Goal: Task Accomplishment & Management: Complete application form

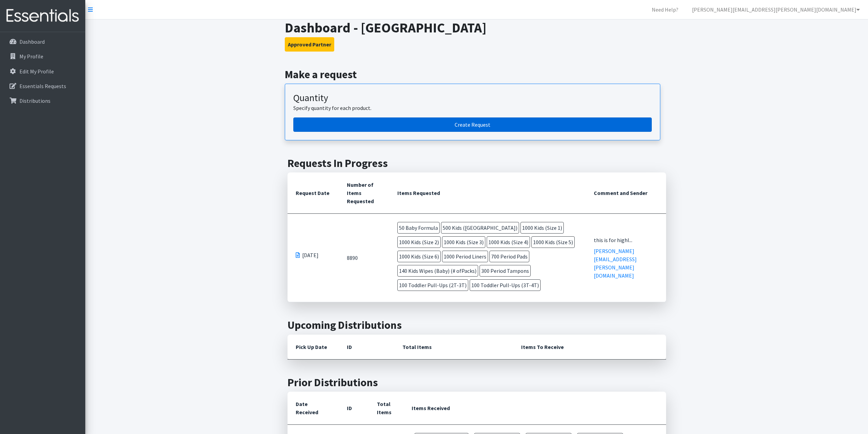
click at [486, 121] on link "Create Request" at bounding box center [472, 124] width 359 height 14
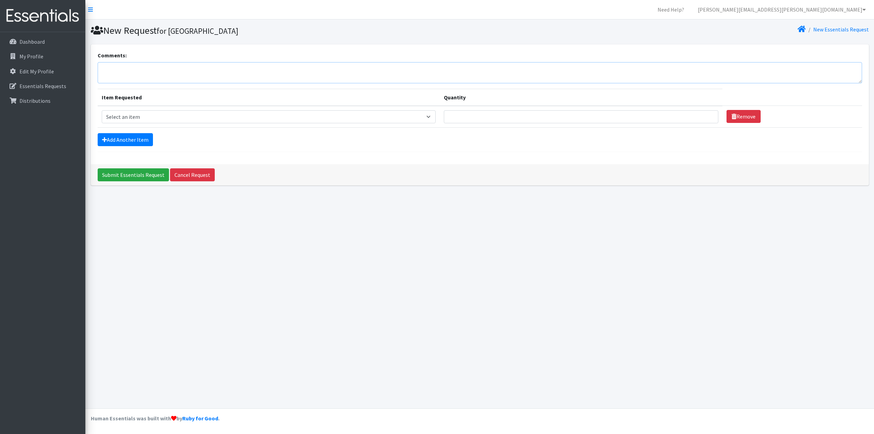
click at [198, 66] on textarea "Comments:" at bounding box center [480, 72] width 764 height 21
type textarea "h"
click at [181, 66] on textarea "for highland campus -" at bounding box center [480, 72] width 764 height 21
click at [179, 71] on textarea "for highland campus -" at bounding box center [480, 72] width 764 height 21
drag, startPoint x: 268, startPoint y: 74, endPoint x: 188, endPoint y: 72, distance: 79.9
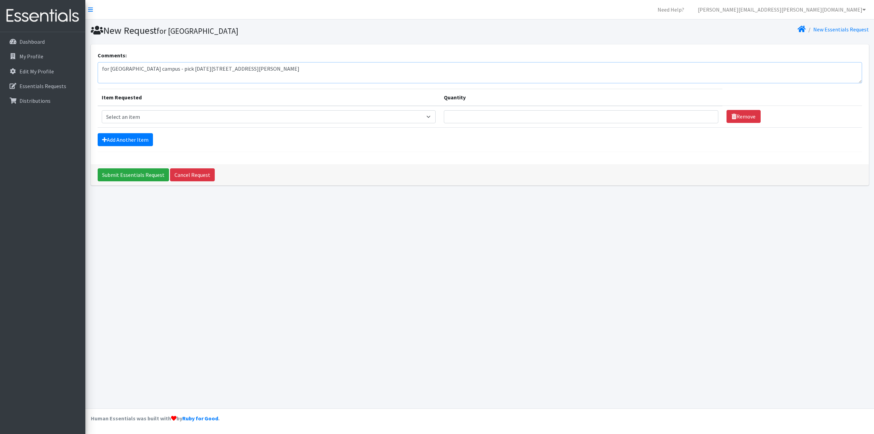
click at [188, 72] on textarea "for highland campus - pick oct 21 9 am2210 Denton Dr. Suite 103" at bounding box center [480, 72] width 764 height 21
click at [274, 71] on textarea "for highland campus - pick oct 21 9 am" at bounding box center [480, 72] width 764 height 21
click at [175, 70] on textarea "for highland campus - pick oct 21 9 am" at bounding box center [480, 72] width 764 height 21
type textarea "for highland campus - pick oct 21, 9 am"
click at [157, 121] on select "Select an item Baby Formula Kids (Newborn) Kids (Preemie) Kids (Size 1) Kids (S…" at bounding box center [269, 116] width 334 height 13
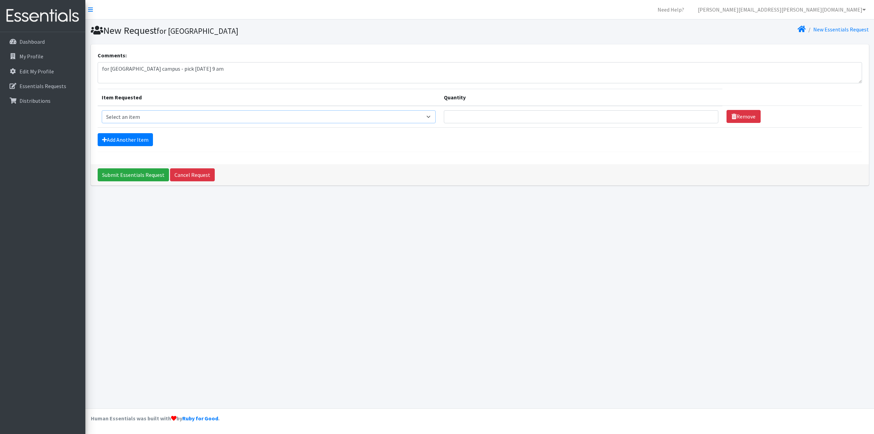
select select "453"
click at [102, 110] on select "Select an item Baby Formula Kids (Newborn) Kids (Preemie) Kids (Size 1) Kids (S…" at bounding box center [269, 116] width 334 height 13
click at [489, 117] on input "Quantity" at bounding box center [581, 116] width 274 height 13
type input "5"
type input "300"
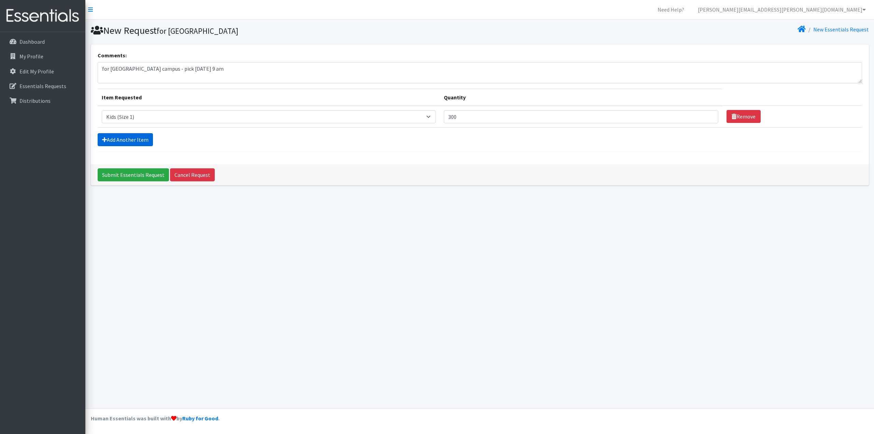
click at [146, 144] on link "Add Another Item" at bounding box center [125, 139] width 55 height 13
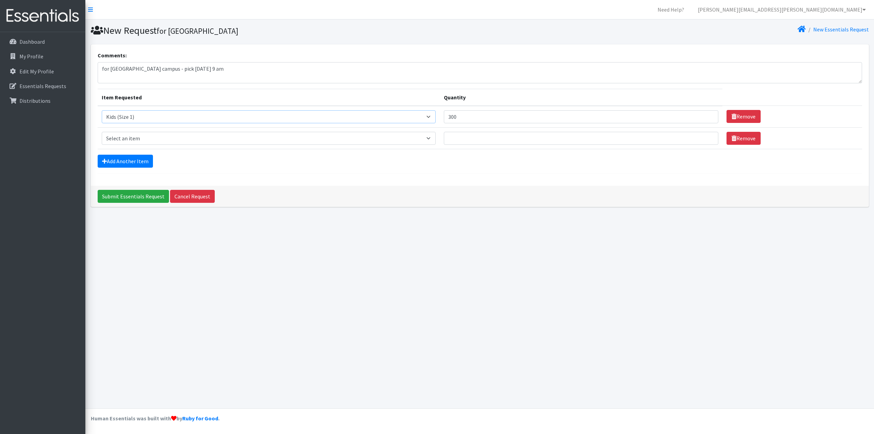
click at [201, 120] on select "Select an item Baby Formula Kids (Newborn) Kids (Preemie) Kids (Size 1) Kids (S…" at bounding box center [269, 116] width 334 height 13
drag, startPoint x: 638, startPoint y: 257, endPoint x: 605, endPoint y: 243, distance: 36.4
click at [638, 257] on div "New Request for Austin Community College New Essentials Request Comments: for h…" at bounding box center [479, 213] width 788 height 389
click at [221, 137] on select "Select an item Baby Formula Kids (Newborn) Kids (Preemie) Kids (Size 1) Kids (S…" at bounding box center [269, 138] width 334 height 13
select select "440"
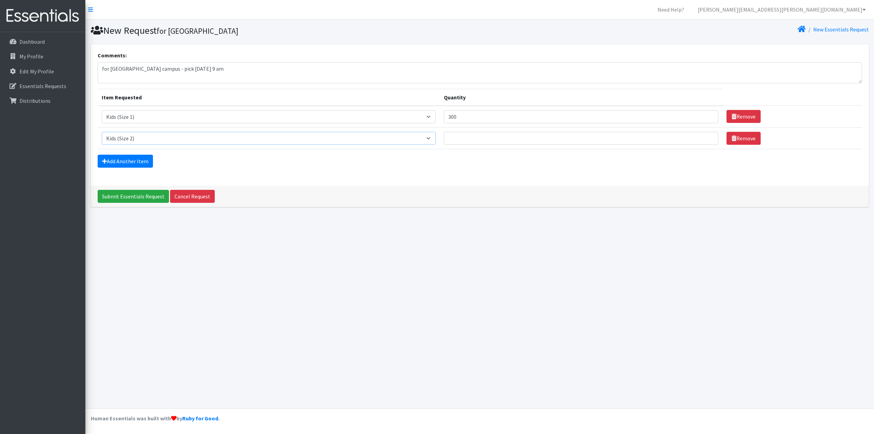
click at [102, 132] on select "Select an item Baby Formula Kids (Newborn) Kids (Preemie) Kids (Size 1) Kids (S…" at bounding box center [269, 138] width 334 height 13
click at [478, 140] on input "Quantity" at bounding box center [581, 138] width 274 height 13
type input "300"
click at [145, 167] on link "Add Another Item" at bounding box center [125, 161] width 55 height 13
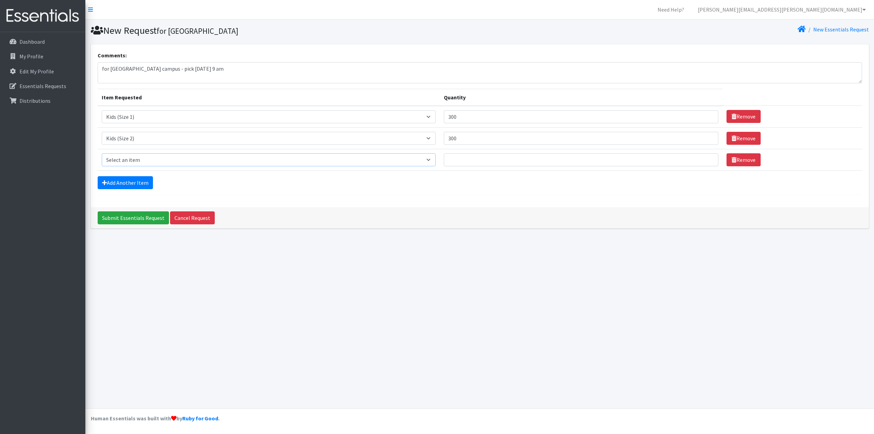
click at [140, 163] on select "Select an item Baby Formula Kids (Newborn) Kids (Preemie) Kids (Size 1) Kids (S…" at bounding box center [269, 159] width 334 height 13
select select "442"
click at [102, 153] on select "Select an item Baby Formula Kids (Newborn) Kids (Preemie) Kids (Size 1) Kids (S…" at bounding box center [269, 159] width 334 height 13
click at [543, 161] on input "Quantity" at bounding box center [581, 159] width 274 height 13
type input "300"
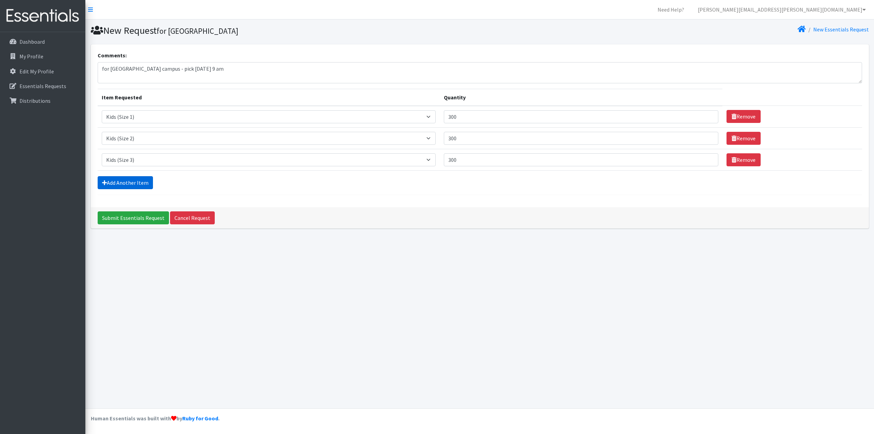
click at [114, 183] on link "Add Another Item" at bounding box center [125, 182] width 55 height 13
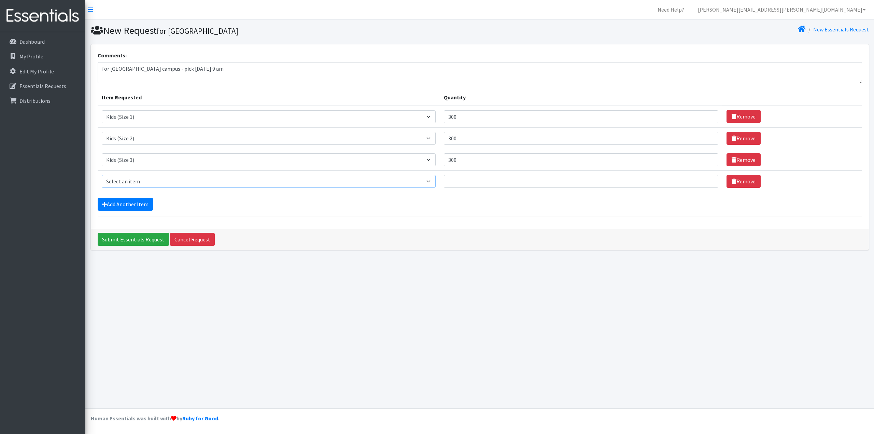
click at [157, 180] on select "Select an item Baby Formula Kids (Newborn) Kids (Preemie) Kids (Size 1) Kids (S…" at bounding box center [269, 181] width 334 height 13
select select "459"
click at [102, 175] on select "Select an item Baby Formula Kids (Newborn) Kids (Preemie) Kids (Size 1) Kids (S…" at bounding box center [269, 181] width 334 height 13
click at [510, 187] on input "Quantity" at bounding box center [581, 181] width 274 height 13
type input "300"
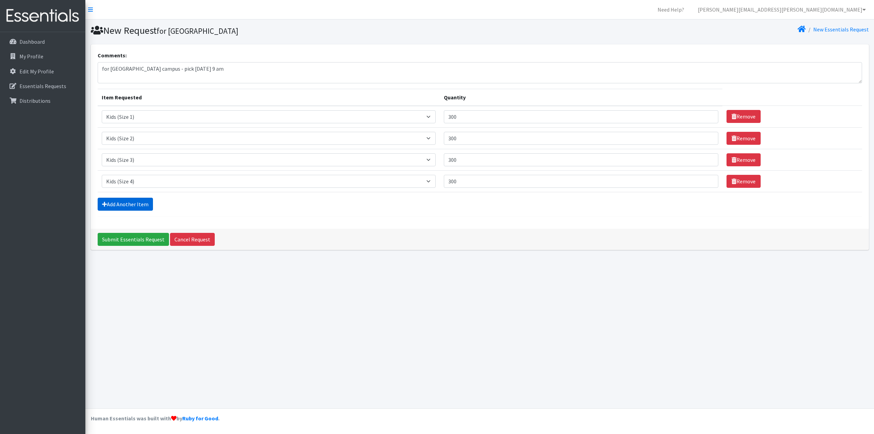
click at [127, 207] on link "Add Another Item" at bounding box center [125, 204] width 55 height 13
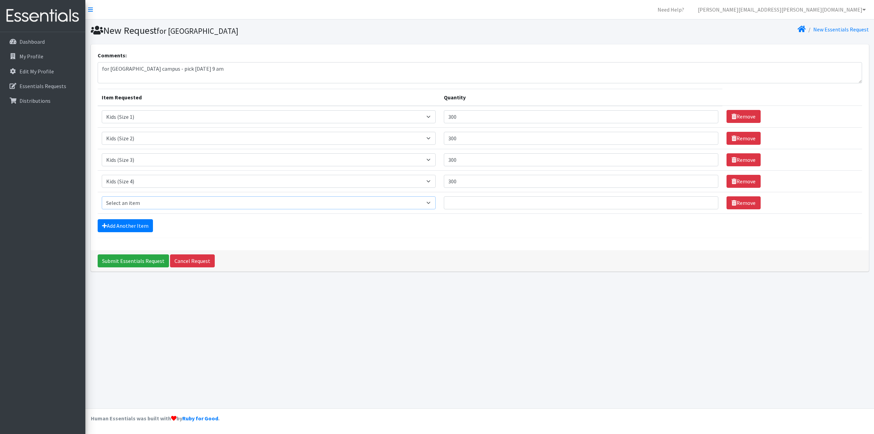
click at [118, 202] on select "Select an item Baby Formula Kids (Newborn) Kids (Preemie) Kids (Size 1) Kids (S…" at bounding box center [269, 202] width 334 height 13
select select "460"
click at [102, 196] on select "Select an item Baby Formula Kids (Newborn) Kids (Preemie) Kids (Size 1) Kids (S…" at bounding box center [269, 202] width 334 height 13
click at [498, 212] on td "Quantity" at bounding box center [581, 202] width 283 height 21
click at [497, 201] on input "Quantity" at bounding box center [581, 202] width 274 height 13
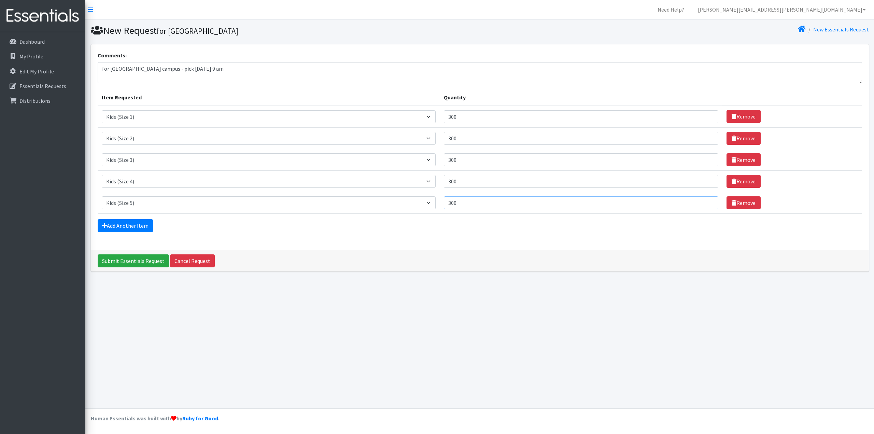
type input "300"
click at [117, 235] on form "Comments: for highland campus - pick oct 21, 9 am Item Requested Quantity Item …" at bounding box center [480, 144] width 764 height 187
click at [118, 230] on link "Add Another Item" at bounding box center [125, 225] width 55 height 13
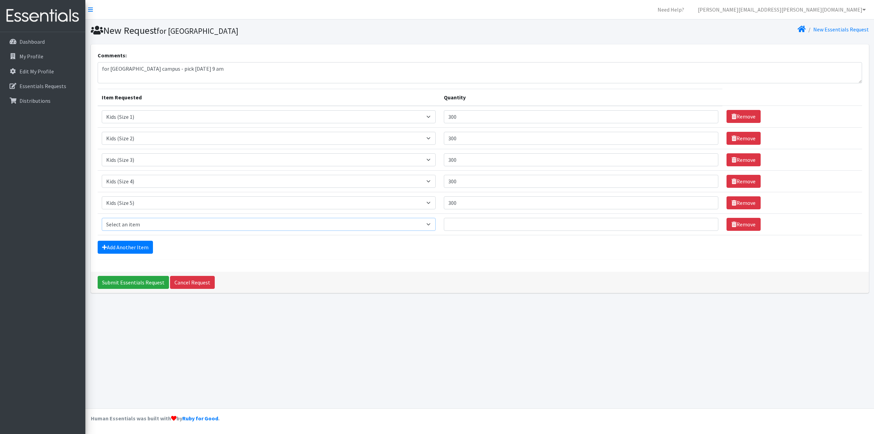
click at [141, 225] on select "Select an item Baby Formula Kids (Newborn) Kids (Preemie) Kids (Size 1) Kids (S…" at bounding box center [269, 224] width 334 height 13
select select "462"
click at [102, 218] on select "Select an item Baby Formula Kids (Newborn) Kids (Preemie) Kids (Size 1) Kids (S…" at bounding box center [269, 224] width 334 height 13
click at [470, 217] on td "Quantity" at bounding box center [581, 223] width 283 height 21
click at [472, 221] on input "Quantity" at bounding box center [581, 224] width 274 height 13
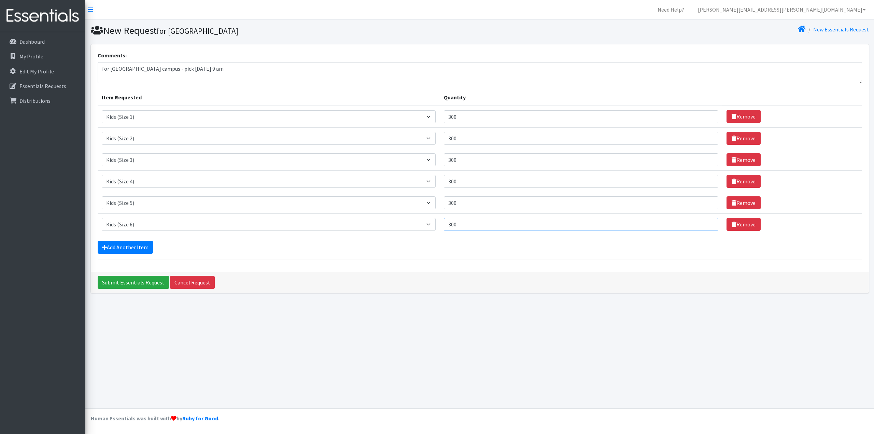
type input "300"
click at [147, 240] on form "Comments: for highland campus - pick oct 21, 9 am Item Requested Quantity Item …" at bounding box center [480, 155] width 764 height 208
click at [145, 252] on link "Add Another Item" at bounding box center [125, 247] width 55 height 13
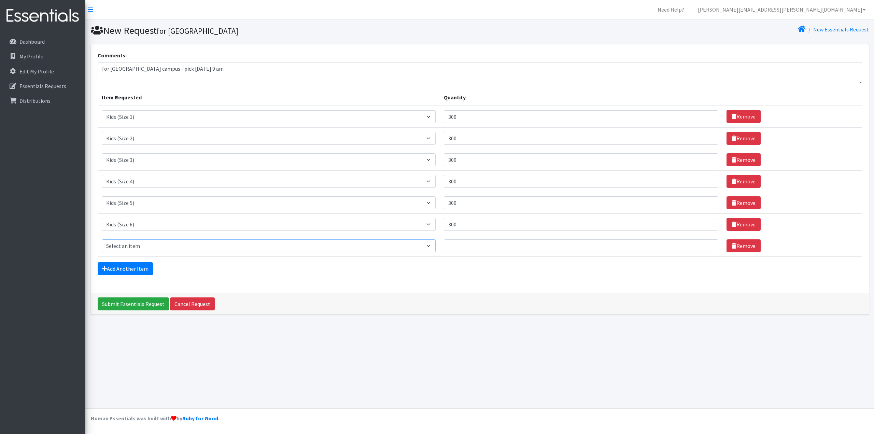
click at [178, 246] on select "Select an item Baby Formula Kids (Newborn) Kids (Preemie) Kids (Size 1) Kids (S…" at bounding box center [269, 245] width 334 height 13
click at [102, 239] on select "Select an item Baby Formula Kids (Newborn) Kids (Preemie) Kids (Size 1) Kids (S…" at bounding box center [269, 245] width 334 height 13
click at [255, 246] on select "Select an item Baby Formula Kids (Newborn) Kids (Preemie) Kids (Size 1) Kids (S…" at bounding box center [269, 245] width 334 height 13
select select "444"
click at [102, 239] on select "Select an item Baby Formula Kids (Newborn) Kids (Preemie) Kids (Size 1) Kids (S…" at bounding box center [269, 245] width 334 height 13
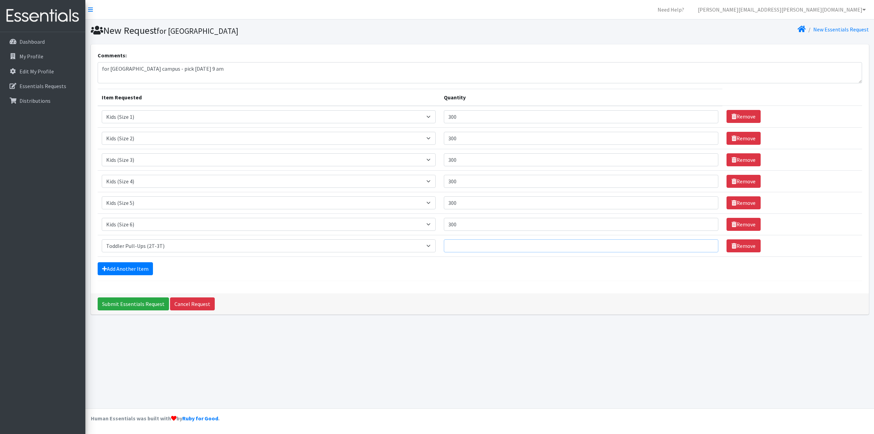
click at [478, 242] on input "Quantity" at bounding box center [581, 245] width 274 height 13
click at [119, 265] on link "Add Another Item" at bounding box center [125, 268] width 55 height 13
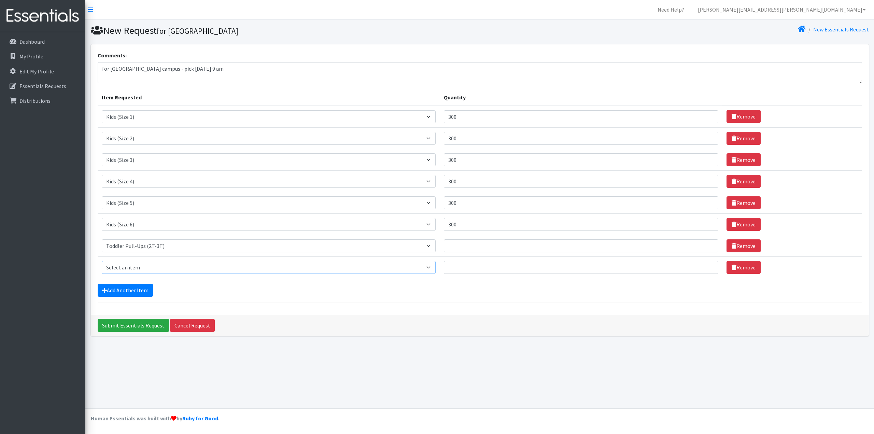
click at [182, 266] on select "Select an item Baby Formula Kids (Newborn) Kids (Preemie) Kids (Size 1) Kids (S…" at bounding box center [269, 267] width 334 height 13
select select "445"
click at [102, 261] on select "Select an item Baby Formula Kids (Newborn) Kids (Preemie) Kids (Size 1) Kids (S…" at bounding box center [269, 267] width 334 height 13
click at [138, 287] on link "Add Another Item" at bounding box center [125, 290] width 55 height 13
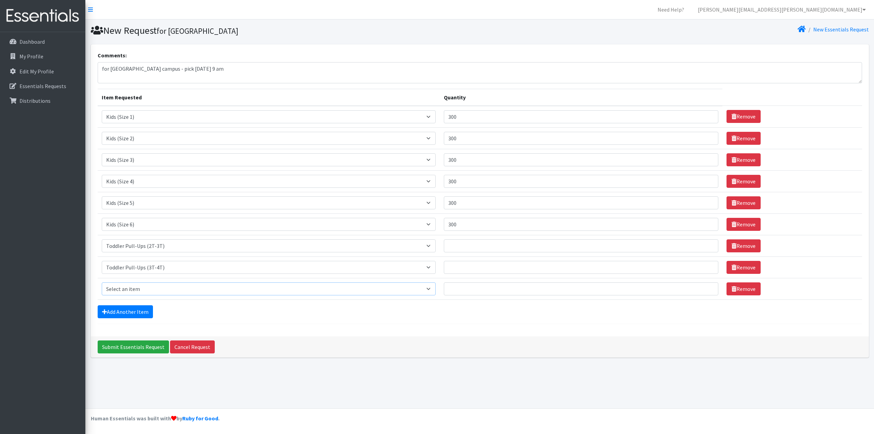
click at [138, 286] on select "Select an item Baby Formula Kids (Newborn) Kids (Preemie) Kids (Size 1) Kids (S…" at bounding box center [269, 288] width 334 height 13
select select "1535"
click at [102, 282] on select "Select an item Baby Formula Kids (Newborn) Kids (Preemie) Kids (Size 1) Kids (S…" at bounding box center [269, 288] width 334 height 13
click at [485, 251] on input "Quantity" at bounding box center [581, 245] width 274 height 13
type input "100"
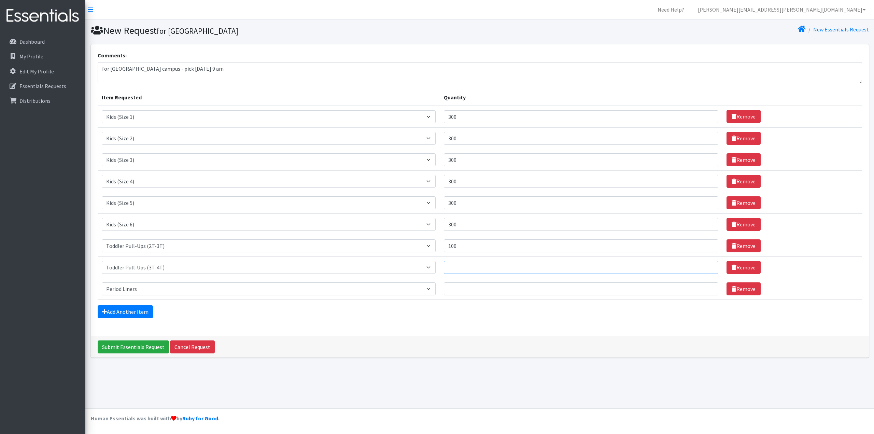
click at [477, 267] on input "Quantity" at bounding box center [581, 267] width 274 height 13
type input "100"
click at [136, 290] on select "Select an item Baby Formula Kids (Newborn) Kids (Preemie) Kids (Size 1) Kids (S…" at bounding box center [269, 288] width 334 height 13
click at [121, 312] on link "Add Another Item" at bounding box center [125, 311] width 55 height 13
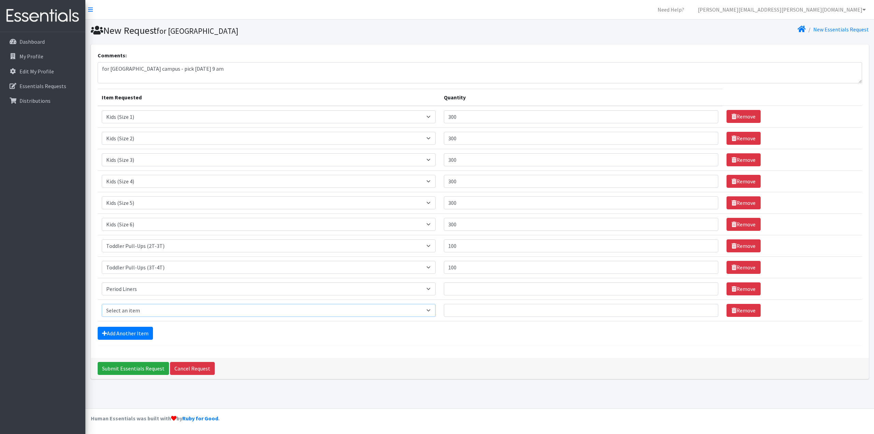
click at [125, 313] on select "Select an item Baby Formula Kids (Newborn) Kids (Preemie) Kids (Size 1) Kids (S…" at bounding box center [269, 310] width 334 height 13
select select "1534"
click at [102, 304] on select "Select an item Baby Formula Kids (Newborn) Kids (Preemie) Kids (Size 1) Kids (S…" at bounding box center [269, 310] width 334 height 13
click at [143, 340] on form "Comments: for highland campus - pick oct 21, 9 am Item Requested Quantity Item …" at bounding box center [480, 198] width 764 height 294
click at [133, 292] on select "Select an item Baby Formula Kids (Newborn) Kids (Preemie) Kids (Size 1) Kids (S…" at bounding box center [269, 288] width 334 height 13
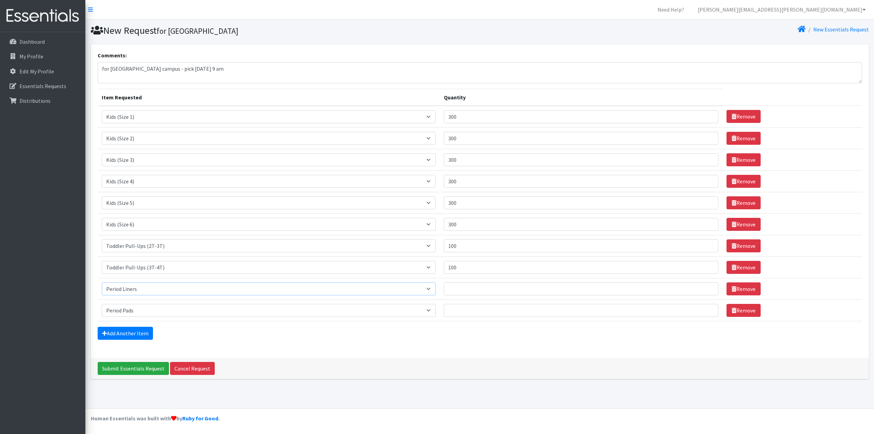
select select "446"
click at [102, 282] on select "Select an item Baby Formula Kids (Newborn) Kids (Preemie) Kids (Size 1) Kids (S…" at bounding box center [269, 288] width 334 height 13
click at [474, 288] on input "Quantity" at bounding box center [581, 288] width 274 height 13
type input "100"
drag, startPoint x: 476, startPoint y: 267, endPoint x: 445, endPoint y: 268, distance: 31.4
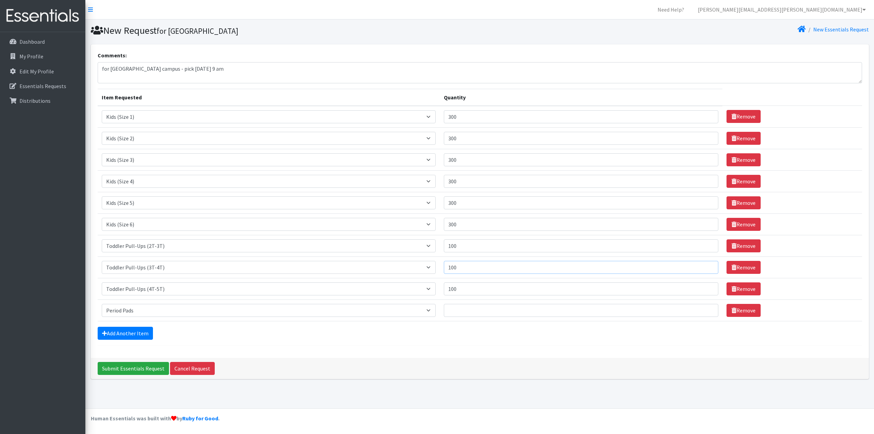
click at [449, 268] on td "Quantity 100" at bounding box center [581, 266] width 283 height 21
drag, startPoint x: 472, startPoint y: 240, endPoint x: 460, endPoint y: 243, distance: 12.6
click at [461, 242] on input "100" at bounding box center [581, 245] width 274 height 13
click at [482, 245] on input "100" at bounding box center [581, 245] width 274 height 13
type input "1"
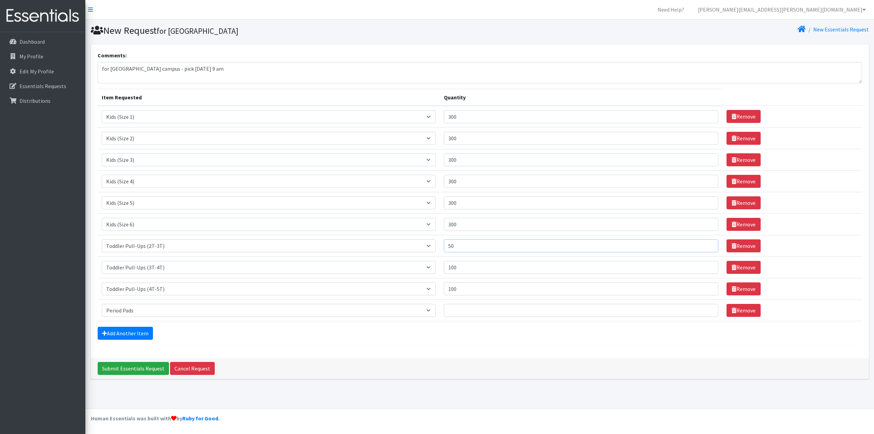
type input "50"
click at [481, 271] on input "100" at bounding box center [581, 267] width 274 height 13
type input "1"
type input "50"
click at [485, 287] on input "100" at bounding box center [581, 288] width 274 height 13
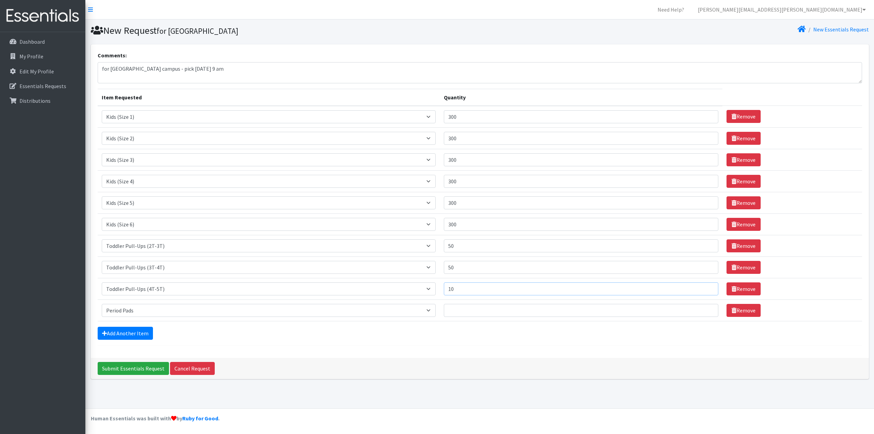
type input "1"
type input "50"
click at [151, 310] on select "Select an item Baby Formula Kids (Newborn) Kids (Preemie) Kids (Size 1) Kids (S…" at bounding box center [269, 310] width 334 height 13
click at [481, 309] on input "Quantity" at bounding box center [581, 310] width 274 height 13
click at [143, 337] on link "Add Another Item" at bounding box center [125, 333] width 55 height 13
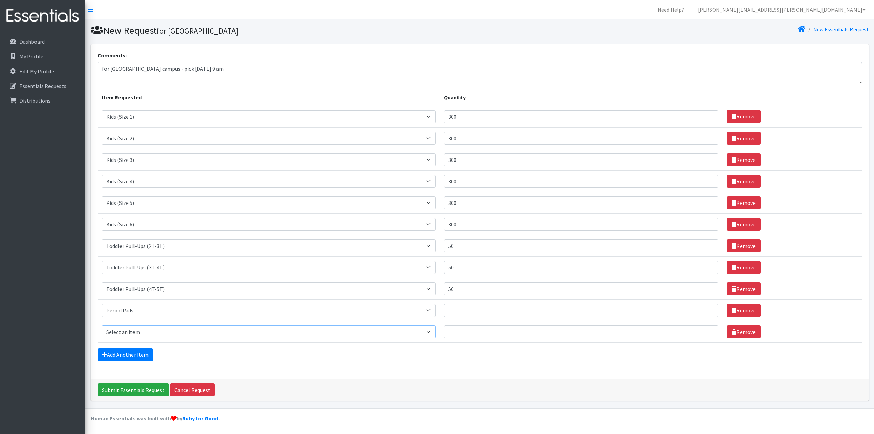
click at [146, 335] on select "Select an item Baby Formula Kids (Newborn) Kids (Preemie) Kids (Size 1) Kids (S…" at bounding box center [269, 331] width 334 height 13
select select "1535"
click at [102, 325] on select "Select an item Baby Formula Kids (Newborn) Kids (Preemie) Kids (Size 1) Kids (S…" at bounding box center [269, 331] width 334 height 13
click at [136, 356] on link "Add Another Item" at bounding box center [125, 354] width 55 height 13
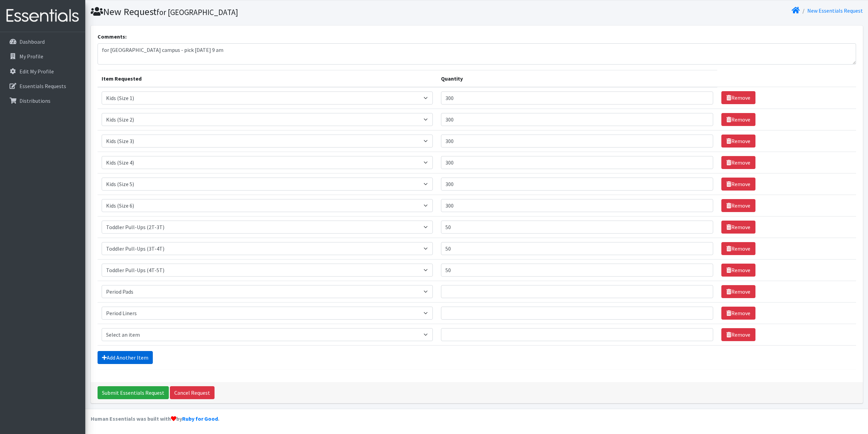
scroll to position [19, 0]
click at [466, 298] on td "Quantity" at bounding box center [577, 290] width 281 height 21
click at [466, 294] on input "Quantity" at bounding box center [577, 291] width 272 height 13
type input "400"
click at [467, 317] on input "Quantity" at bounding box center [577, 312] width 272 height 13
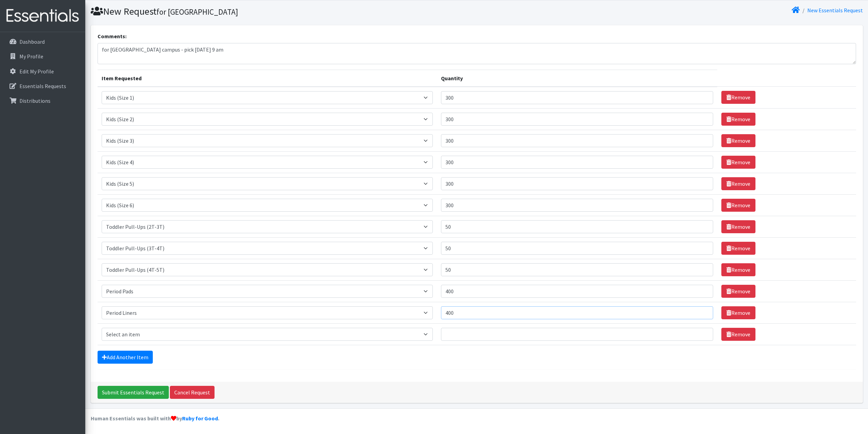
type input "400"
click at [459, 331] on input "Quantity" at bounding box center [577, 334] width 272 height 13
click at [425, 333] on select "Select an item Baby Formula Kids (Newborn) Kids (Preemie) Kids (Size 1) Kids (S…" at bounding box center [268, 334] width 332 height 13
click at [541, 331] on input "Quantity" at bounding box center [577, 334] width 272 height 13
click at [433, 333] on select "Select an item Baby Formula Kids (Newborn) Kids (Preemie) Kids (Size 1) Kids (S…" at bounding box center [268, 334] width 332 height 13
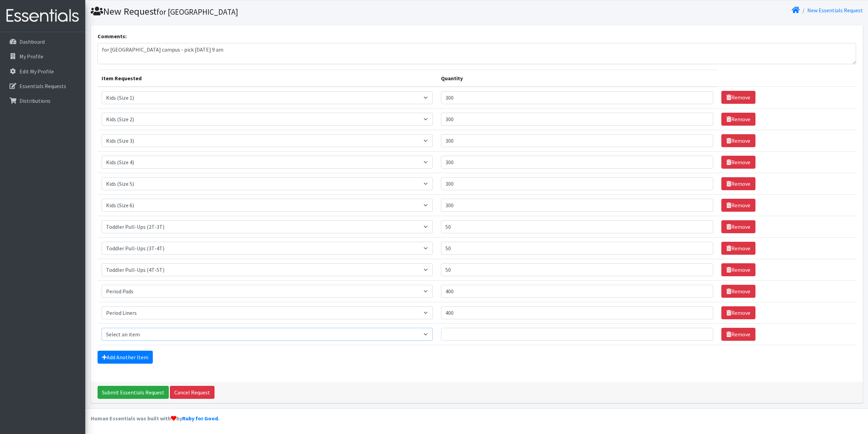
select select "1536"
click at [102, 328] on select "Select an item Baby Formula Kids (Newborn) Kids (Preemie) Kids (Size 1) Kids (S…" at bounding box center [268, 334] width 332 height 13
click at [468, 338] on input "Quantity" at bounding box center [577, 334] width 272 height 13
type input "300"
click at [137, 357] on link "Add Another Item" at bounding box center [125, 356] width 55 height 13
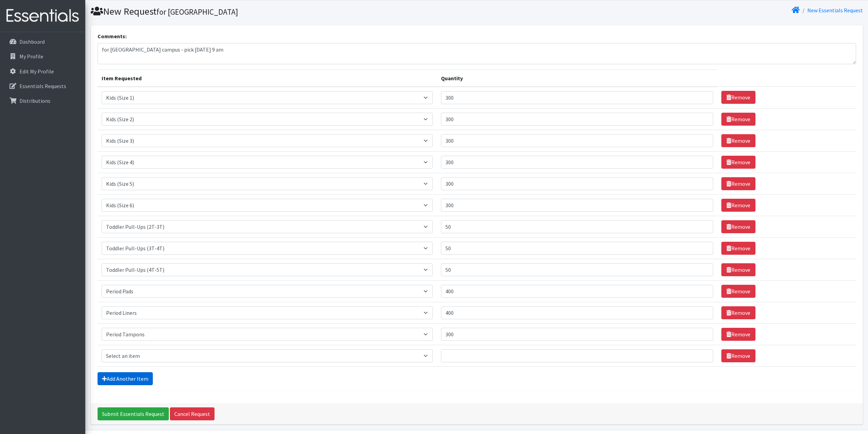
scroll to position [41, 0]
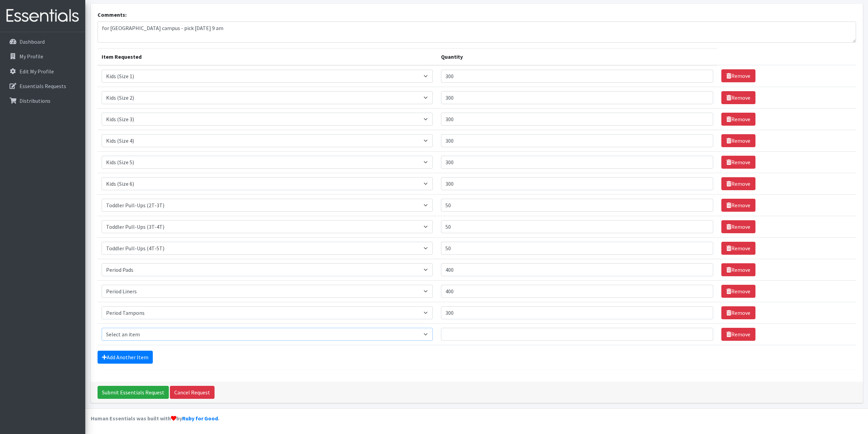
drag, startPoint x: 134, startPoint y: 332, endPoint x: 139, endPoint y: 332, distance: 5.1
click at [134, 332] on select "Select an item Baby Formula Kids (Newborn) Kids (Preemie) Kids (Size 1) Kids (S…" at bounding box center [268, 334] width 332 height 13
select select "434"
click at [102, 328] on select "Select an item Baby Formula Kids (Newborn) Kids (Preemie) Kids (Size 1) Kids (S…" at bounding box center [268, 334] width 332 height 13
click at [494, 334] on input "Quantity" at bounding box center [577, 334] width 272 height 13
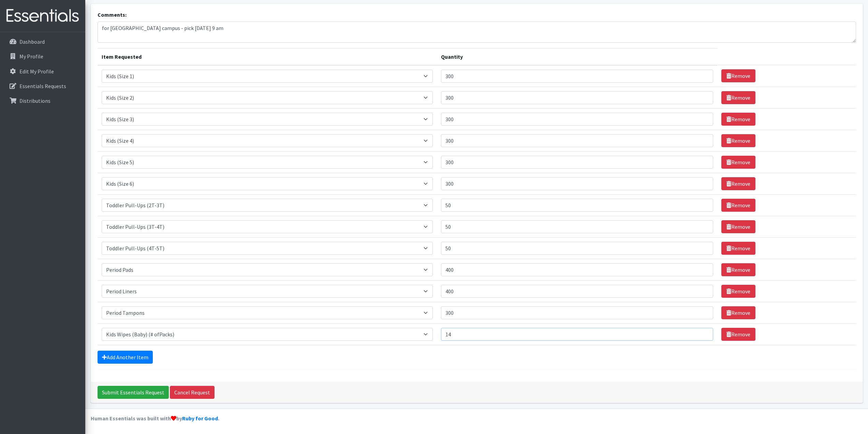
type input "1"
click at [440, 364] on form "Comments: for highland campus - pick oct 21, 9 am Item Requested Quantity Item …" at bounding box center [477, 190] width 759 height 359
drag, startPoint x: 447, startPoint y: 337, endPoint x: 387, endPoint y: 337, distance: 59.4
click at [387, 337] on tr "Item Requested Select an item Baby Formula Kids (Newborn) Kids (Preemie) Kids (…" at bounding box center [477, 333] width 759 height 21
type input "140"
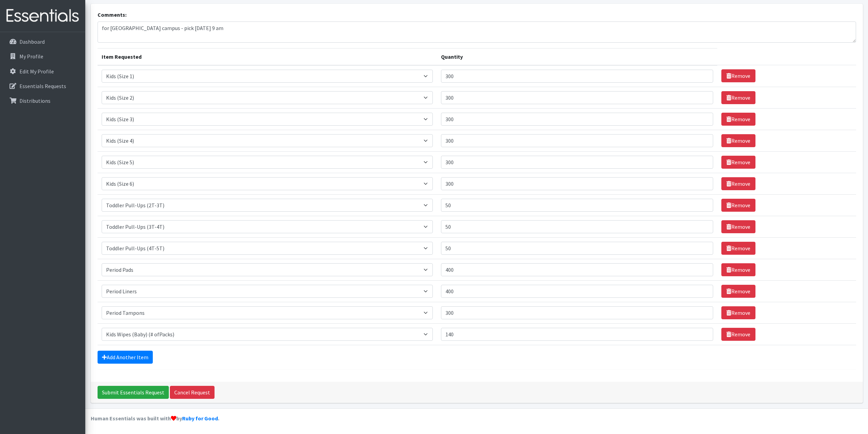
click at [350, 368] on form "Comments: for highland campus - pick oct 21, 9 am Item Requested Quantity Item …" at bounding box center [477, 190] width 759 height 359
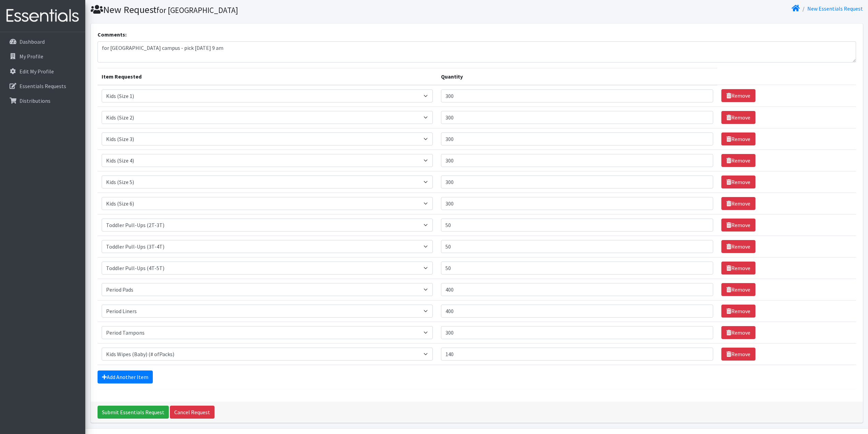
scroll to position [0, 0]
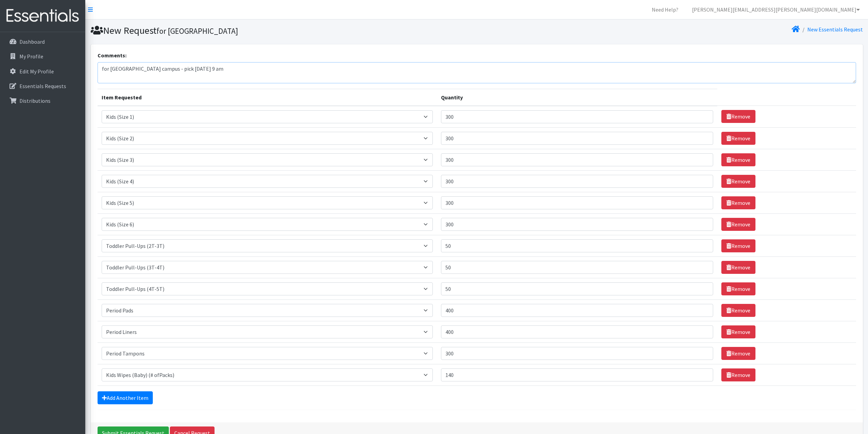
click at [198, 68] on textarea "for highland campus - pick oct 21, 9 am" at bounding box center [477, 72] width 759 height 21
click at [159, 71] on textarea "for highland campus - pick oct 21, 9 am" at bounding box center [477, 72] width 759 height 21
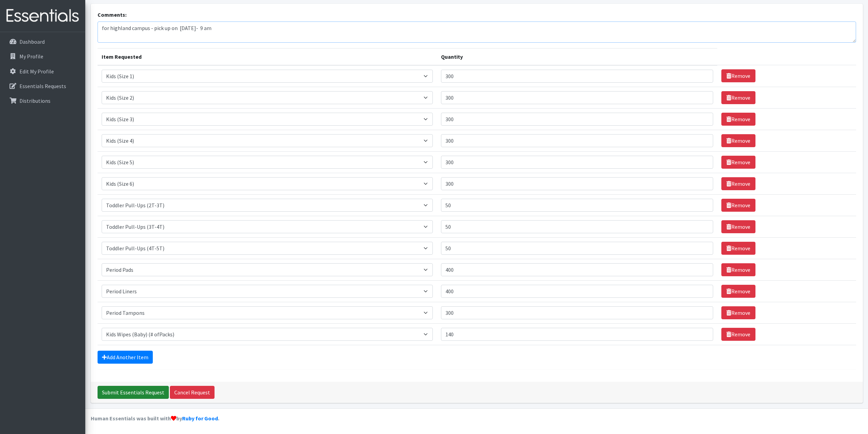
type textarea "for highland campus - pick up on [DATE]- 9 am"
click at [128, 395] on input "Submit Essentials Request" at bounding box center [133, 392] width 71 height 13
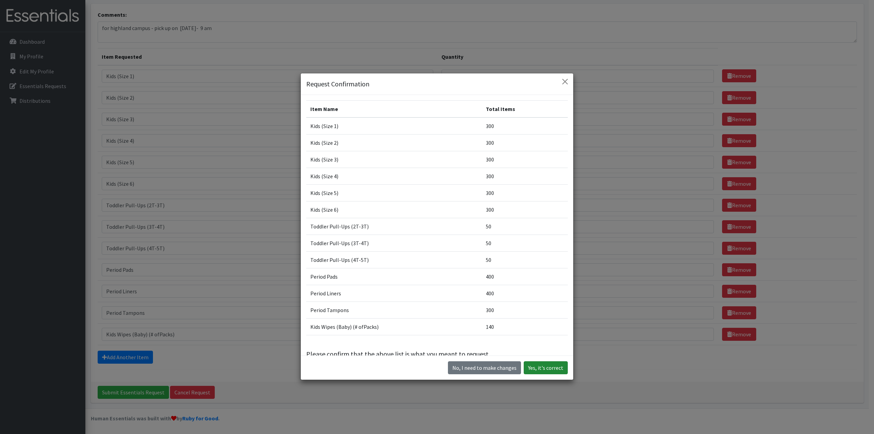
click at [543, 371] on button "Yes, it's correct" at bounding box center [545, 367] width 44 height 13
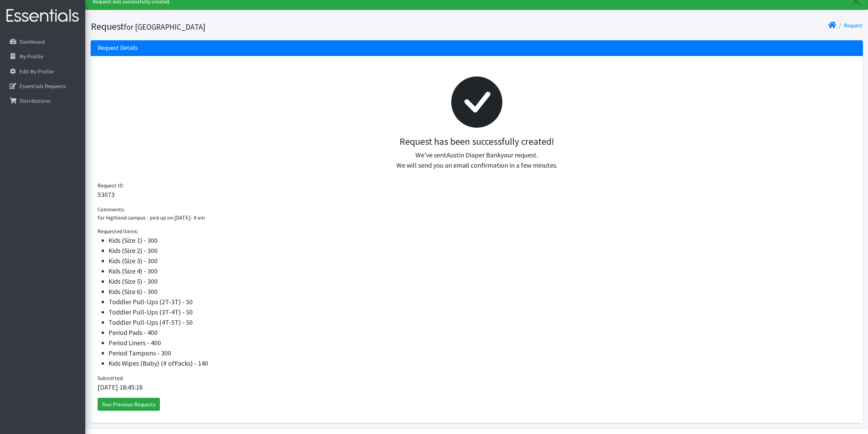
scroll to position [47, 0]
